Goal: Information Seeking & Learning: Learn about a topic

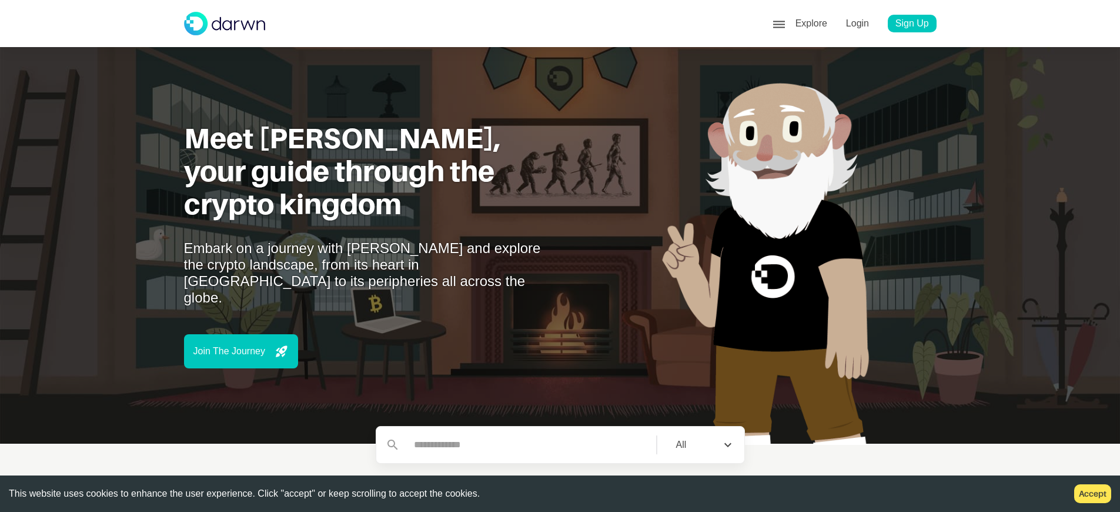
click at [851, 72] on div "face6 Profile" at bounding box center [863, 80] width 128 height 19
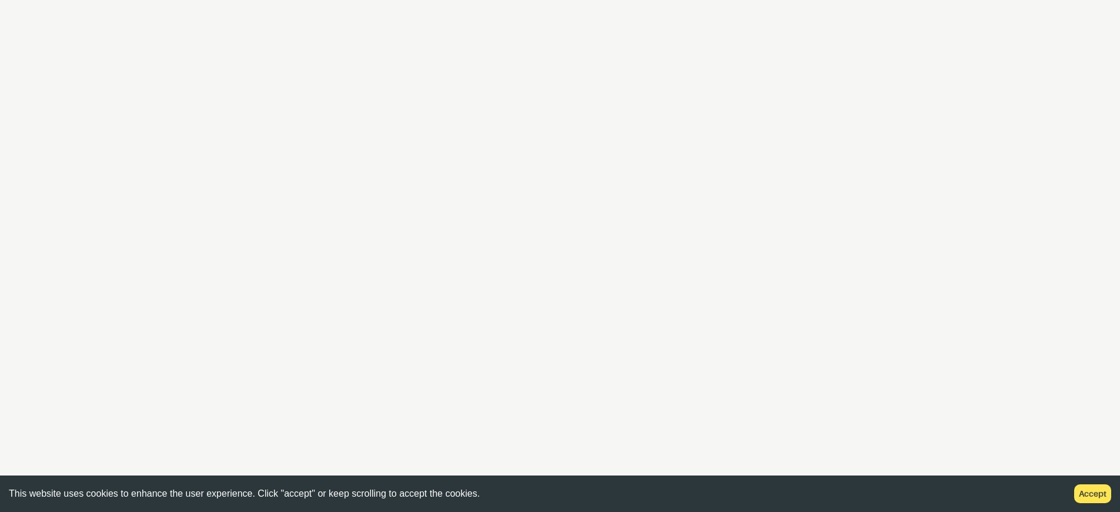
click at [1101, 493] on button "Accept" at bounding box center [1092, 493] width 37 height 19
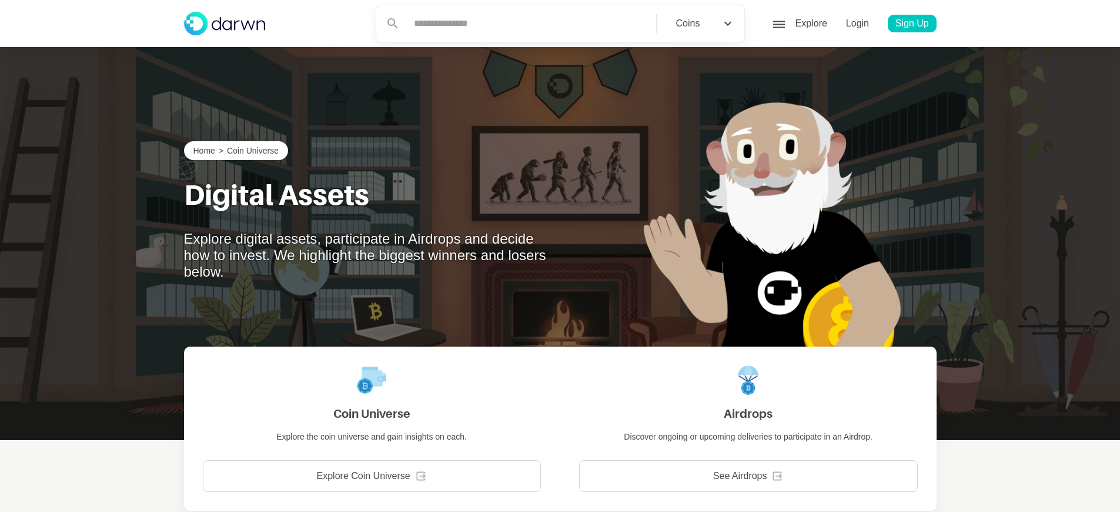
click at [851, 72] on div "face6 Profile" at bounding box center [863, 80] width 128 height 19
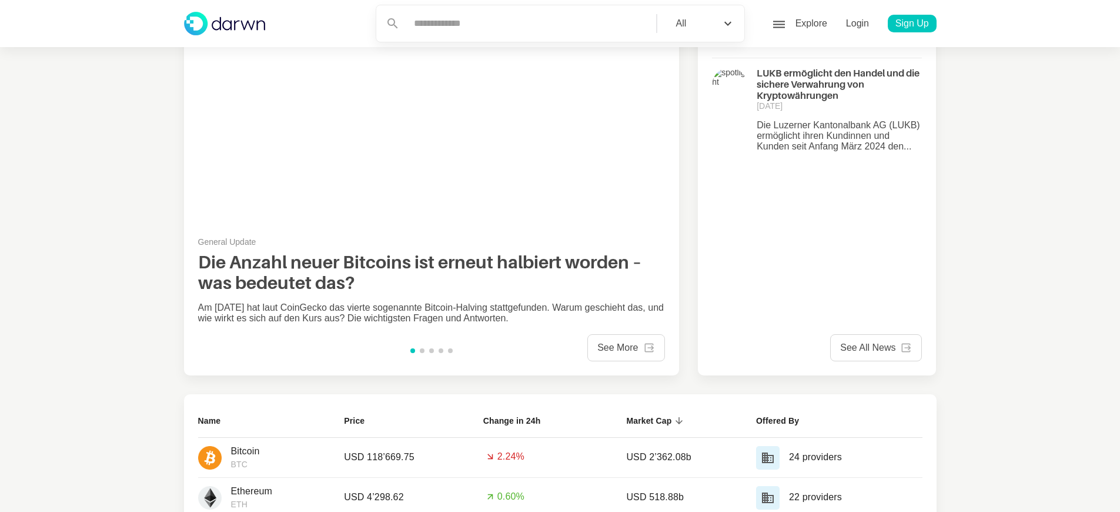
click at [851, 72] on div "face6 Profile" at bounding box center [863, 80] width 128 height 19
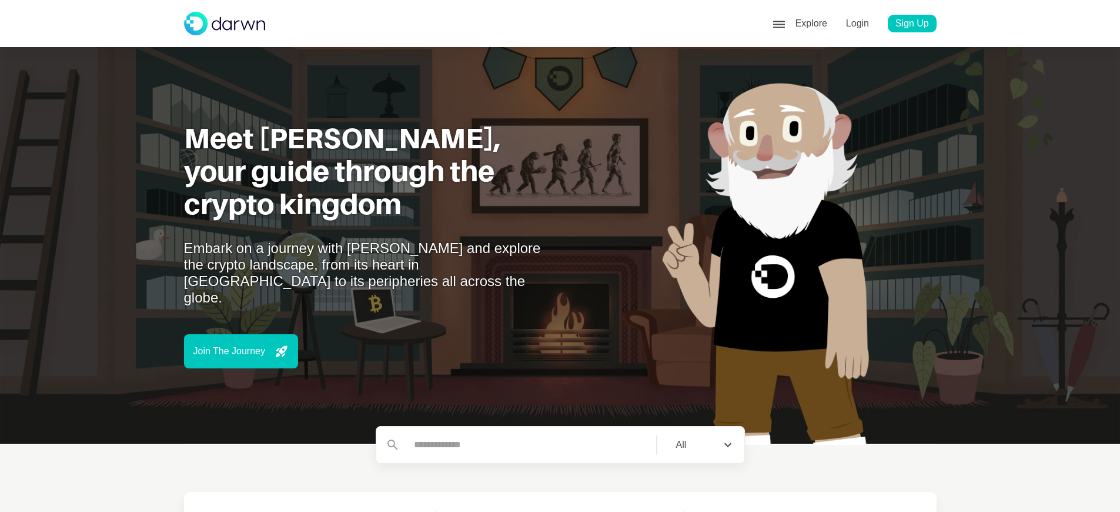
scroll to position [73, 0]
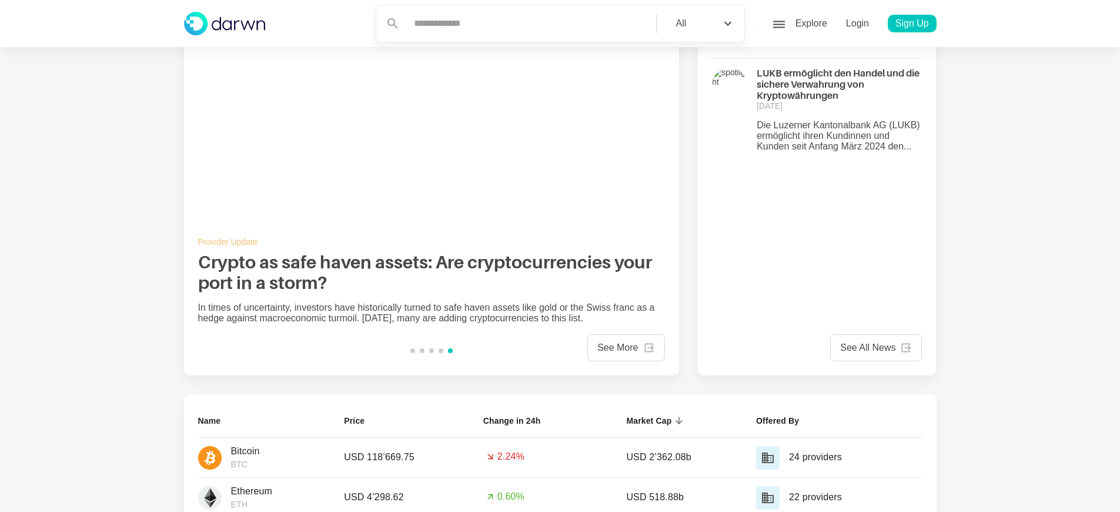
scroll to position [411, 0]
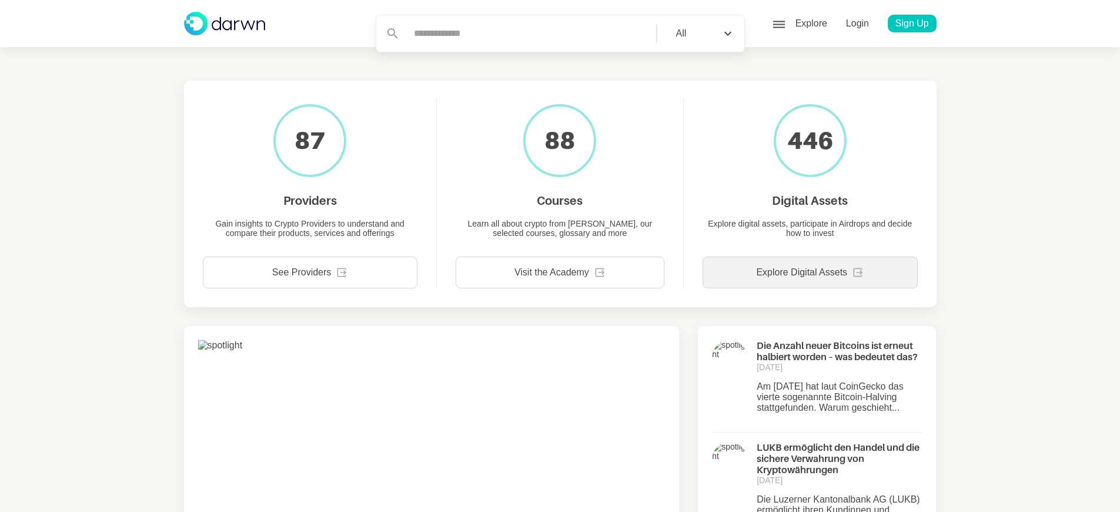
click at [801, 267] on p "Explore Digital Assets" at bounding box center [801, 272] width 91 height 11
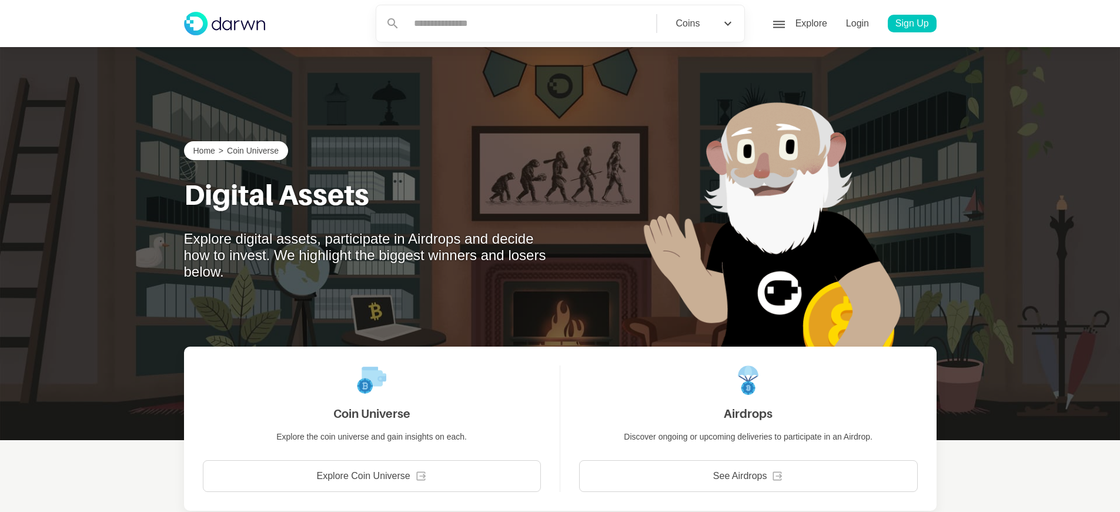
scroll to position [72, 0]
click at [740, 476] on p "See Airdrops" at bounding box center [740, 475] width 54 height 11
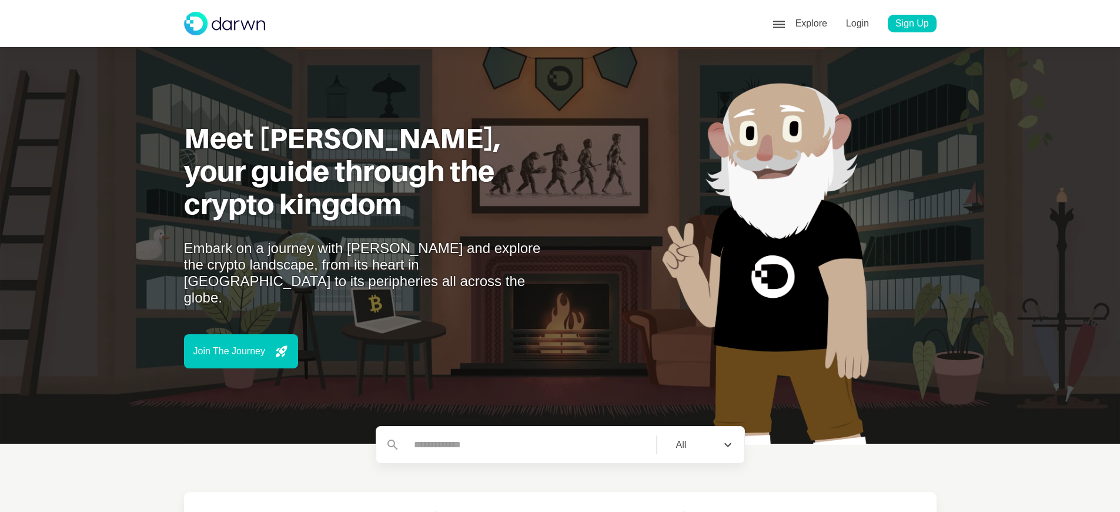
scroll to position [73, 0]
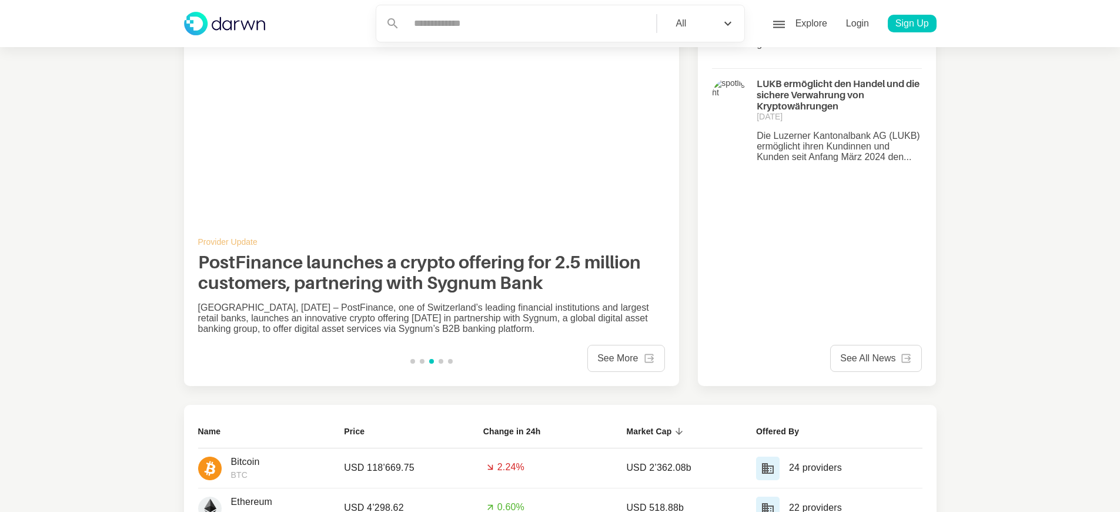
scroll to position [1020, 0]
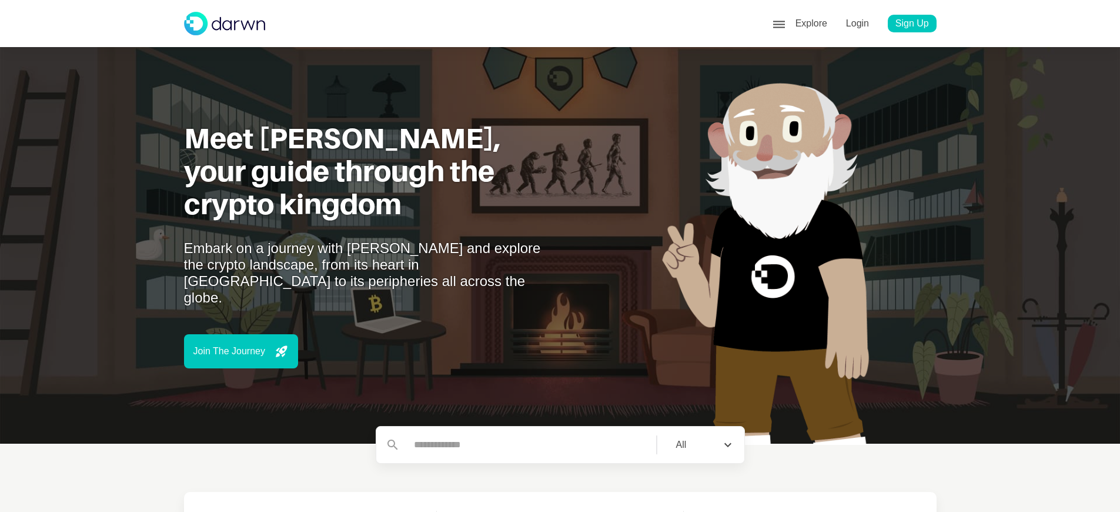
scroll to position [74, 0]
